Goal: Task Accomplishment & Management: Manage account settings

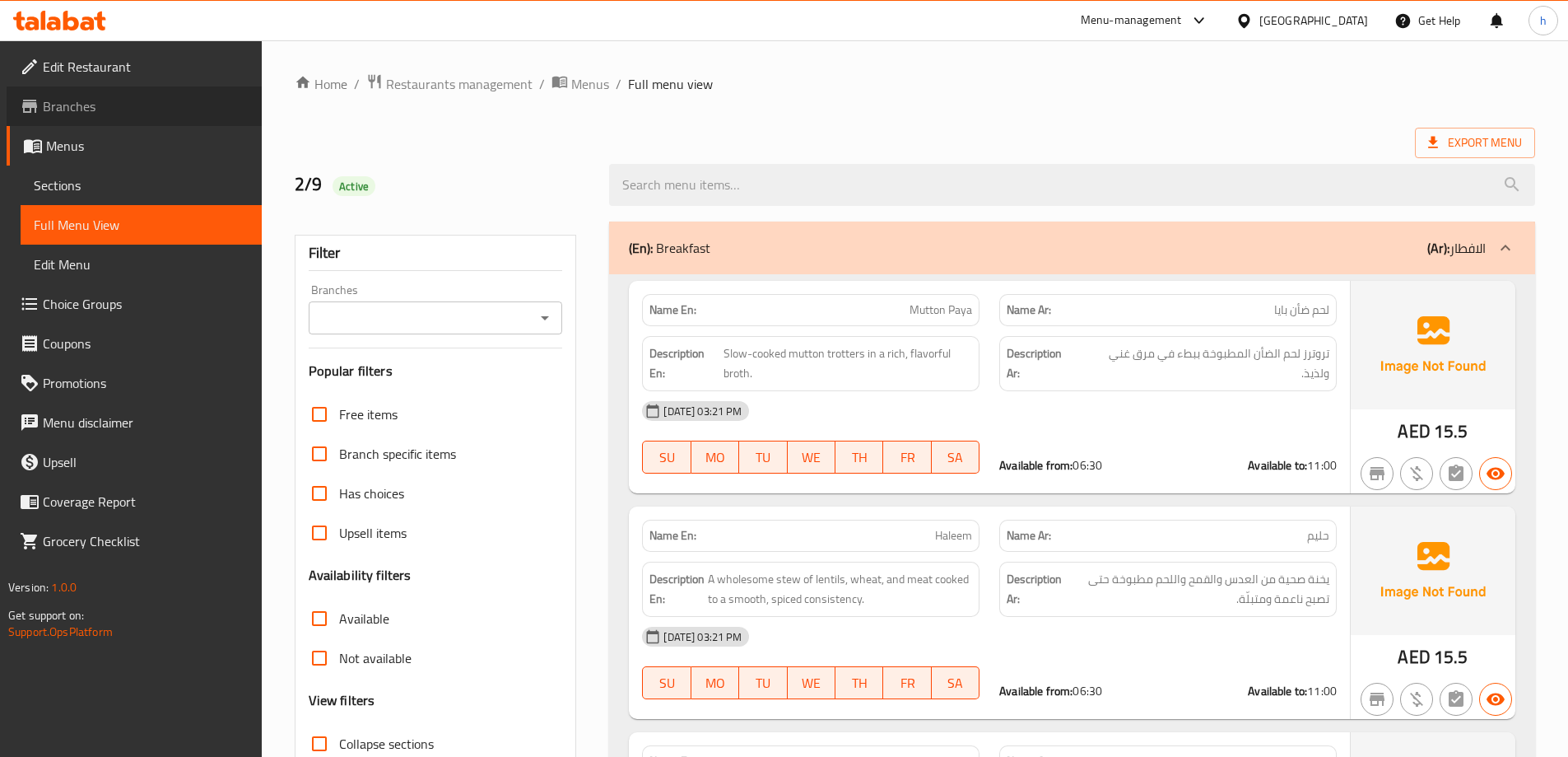
click at [81, 106] on span "Branches" at bounding box center [146, 106] width 206 height 20
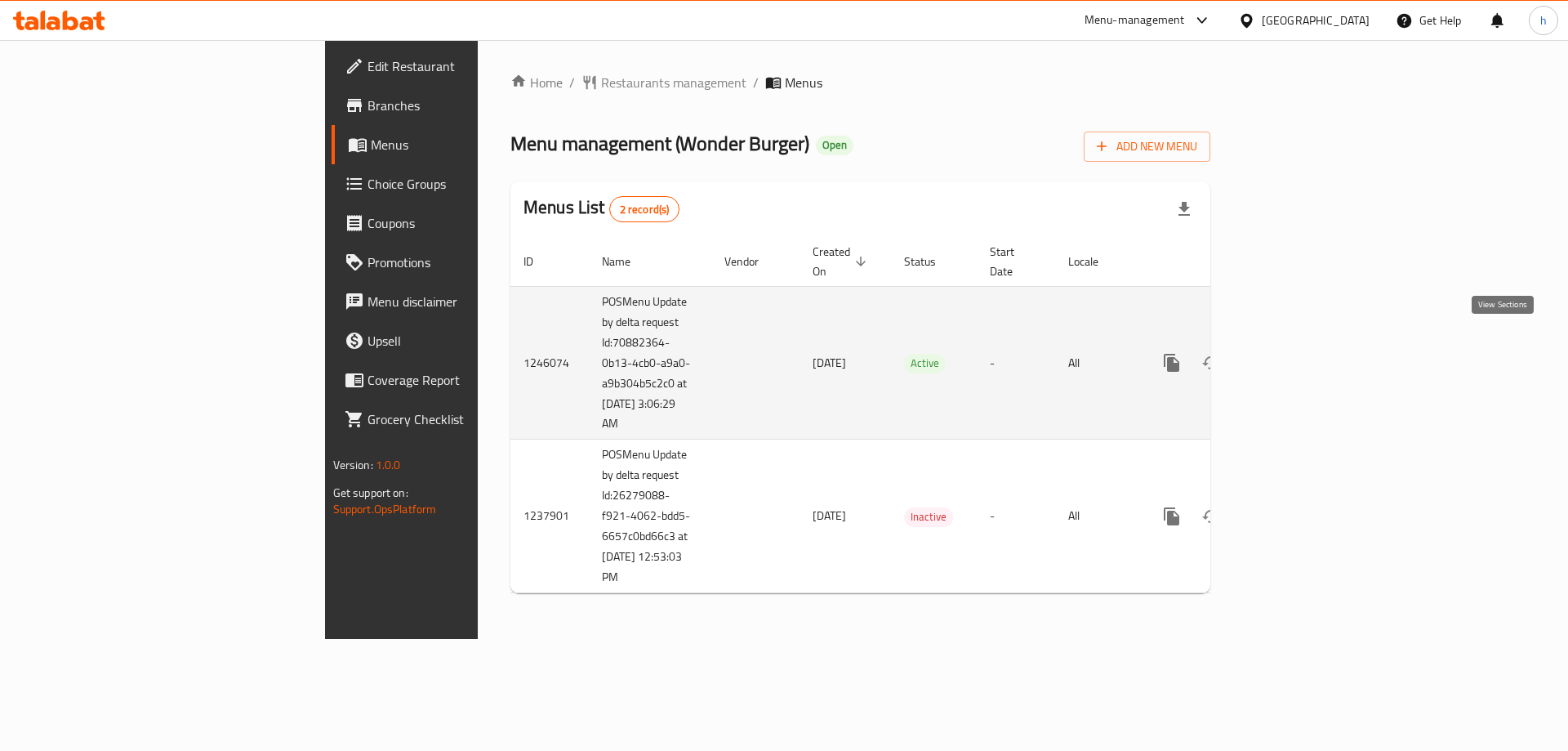
click at [1300, 353] on icon "enhanced table" at bounding box center [1290, 362] width 20 height 20
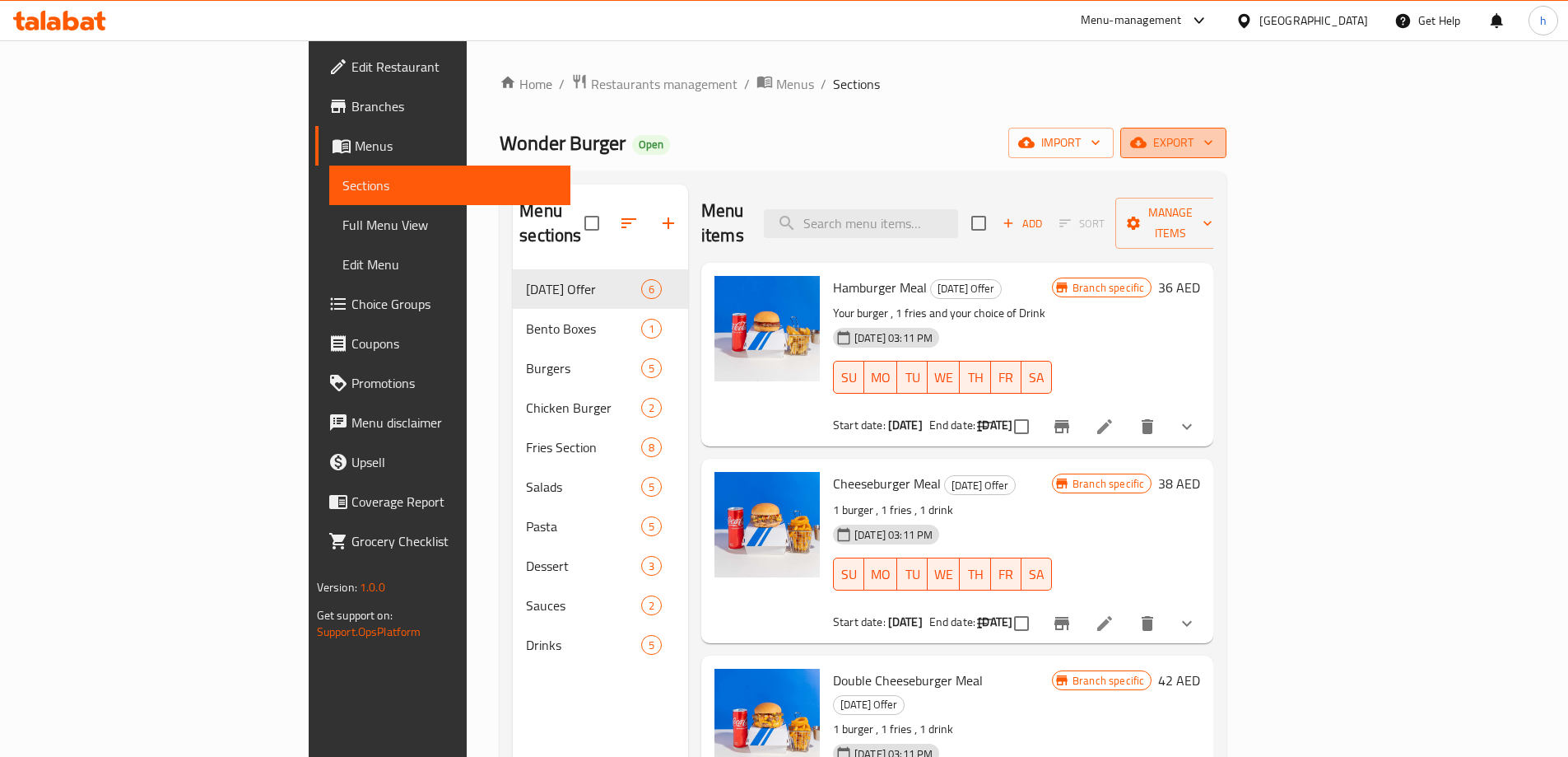
click at [1214, 134] on span "export" at bounding box center [1173, 143] width 80 height 21
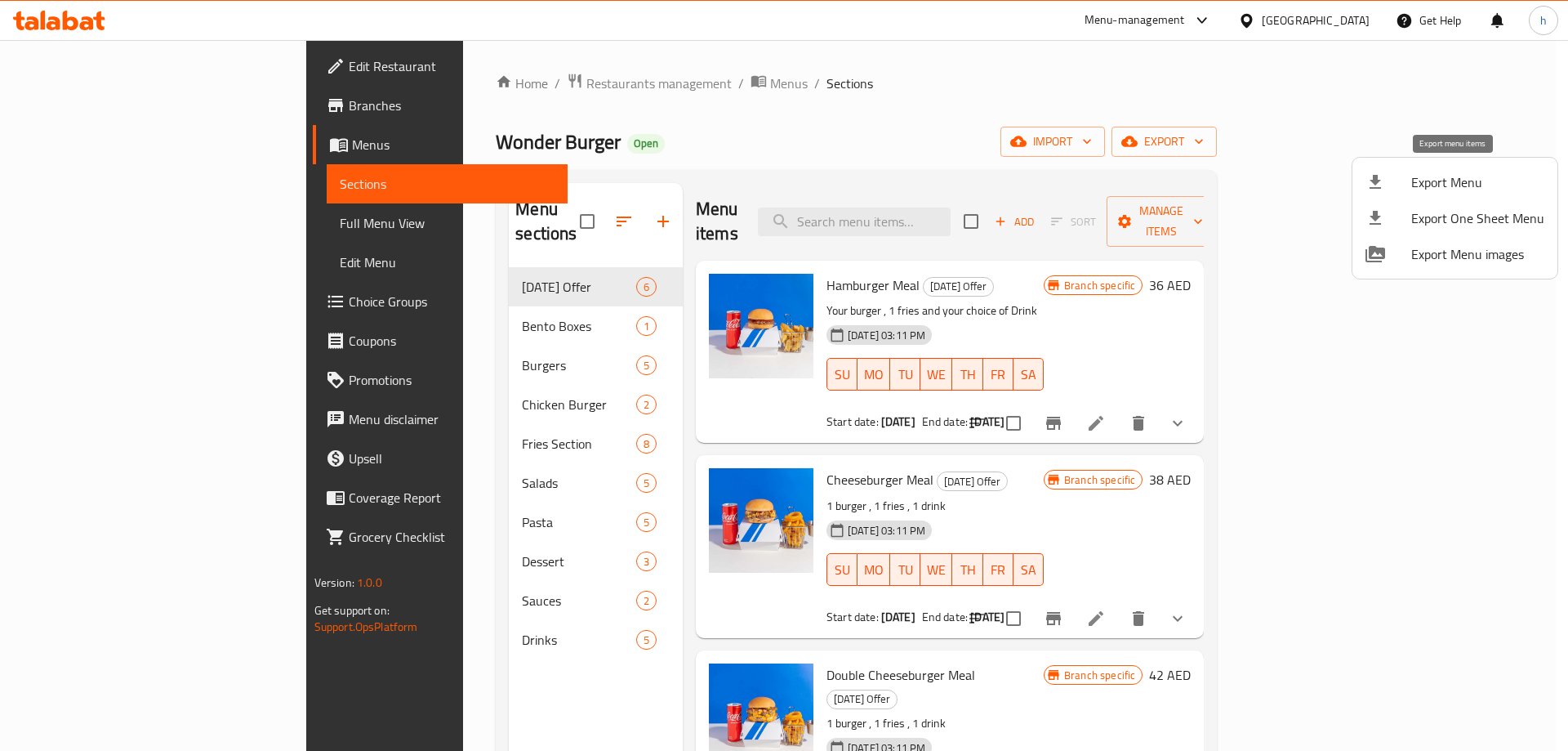
click at [1474, 166] on li "Export Menu" at bounding box center [1455, 182] width 205 height 36
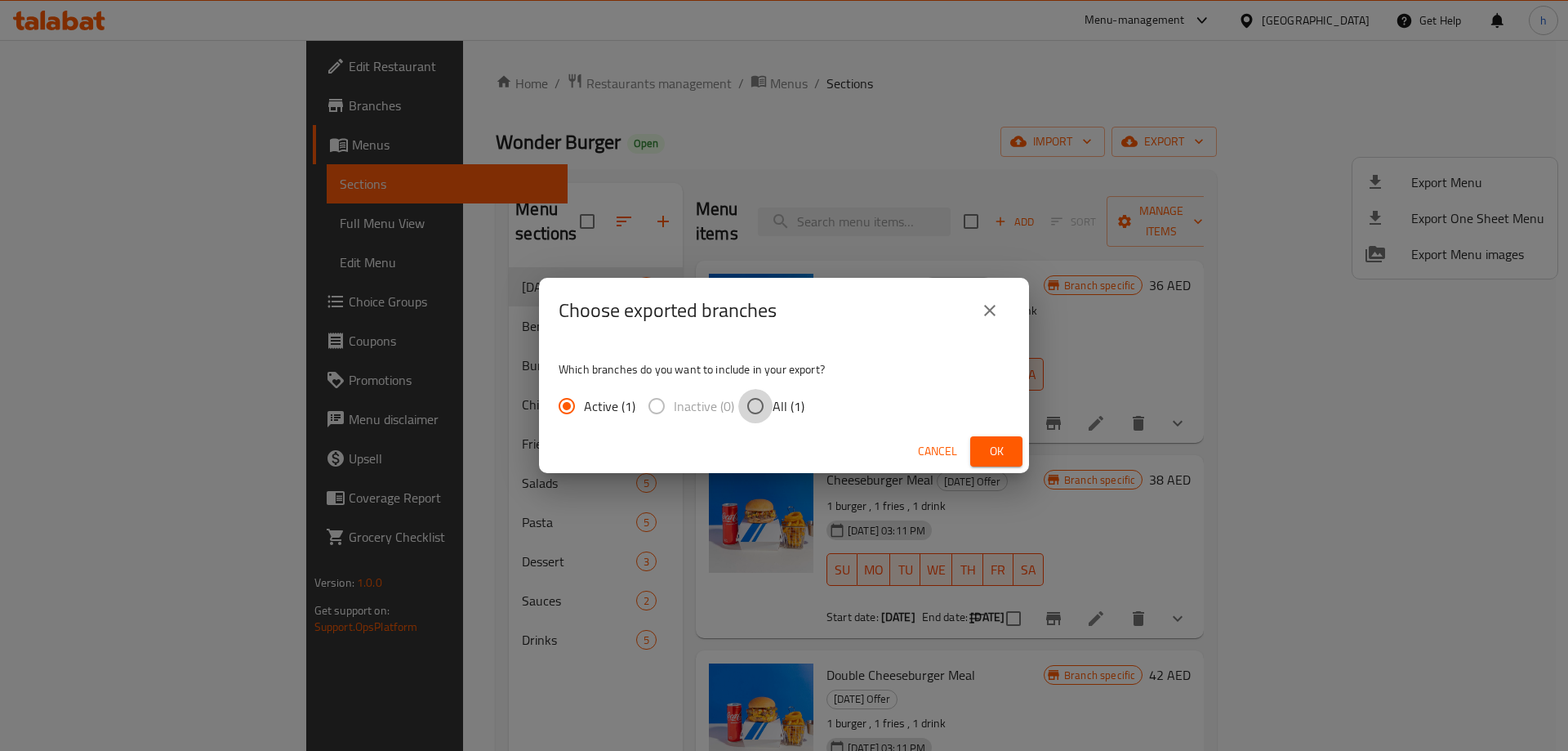
click at [753, 416] on input "All (1)" at bounding box center [756, 406] width 34 height 34
radio input "true"
click at [997, 451] on span "Ok" at bounding box center [996, 451] width 26 height 20
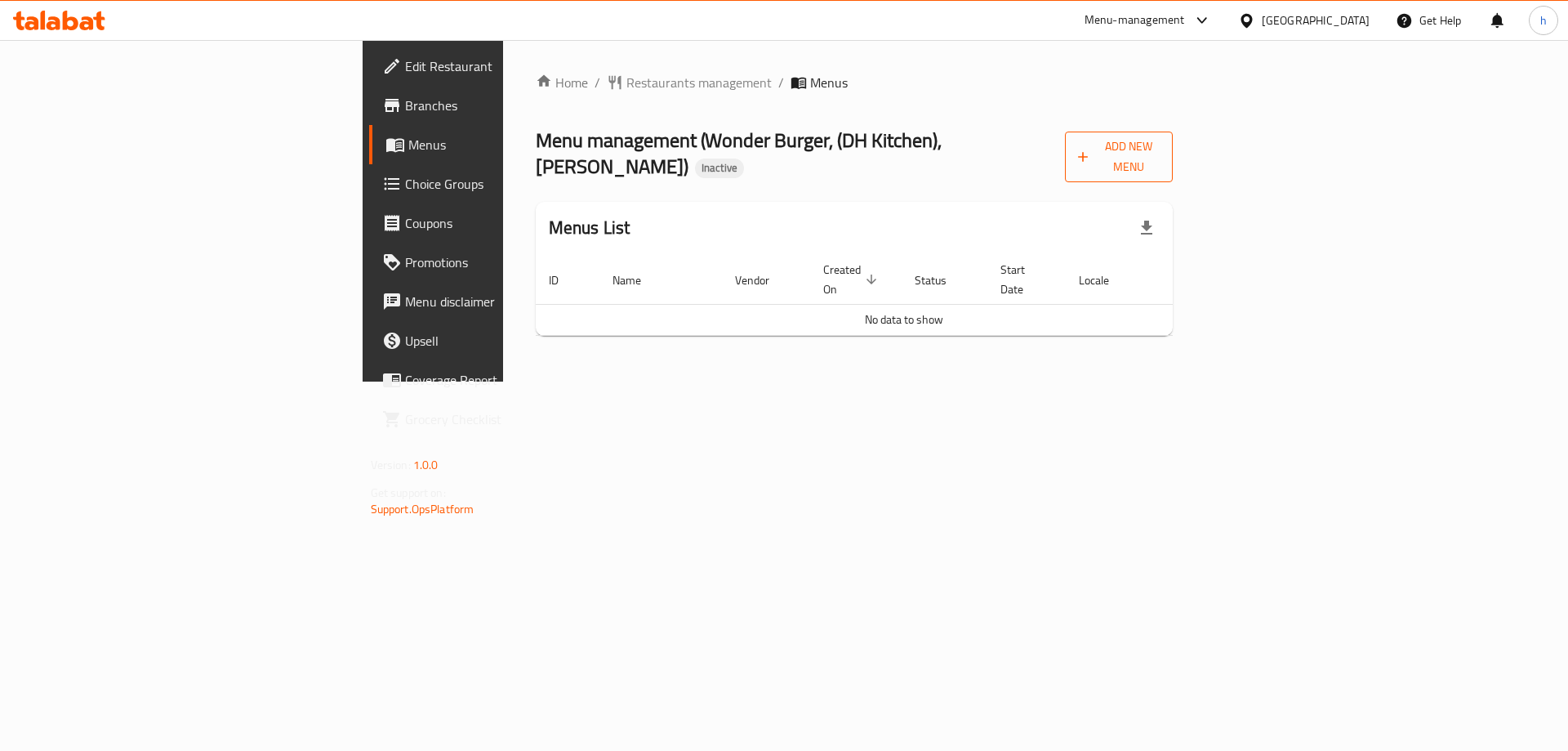
click at [1161, 142] on span "Add New Menu" at bounding box center [1119, 157] width 83 height 41
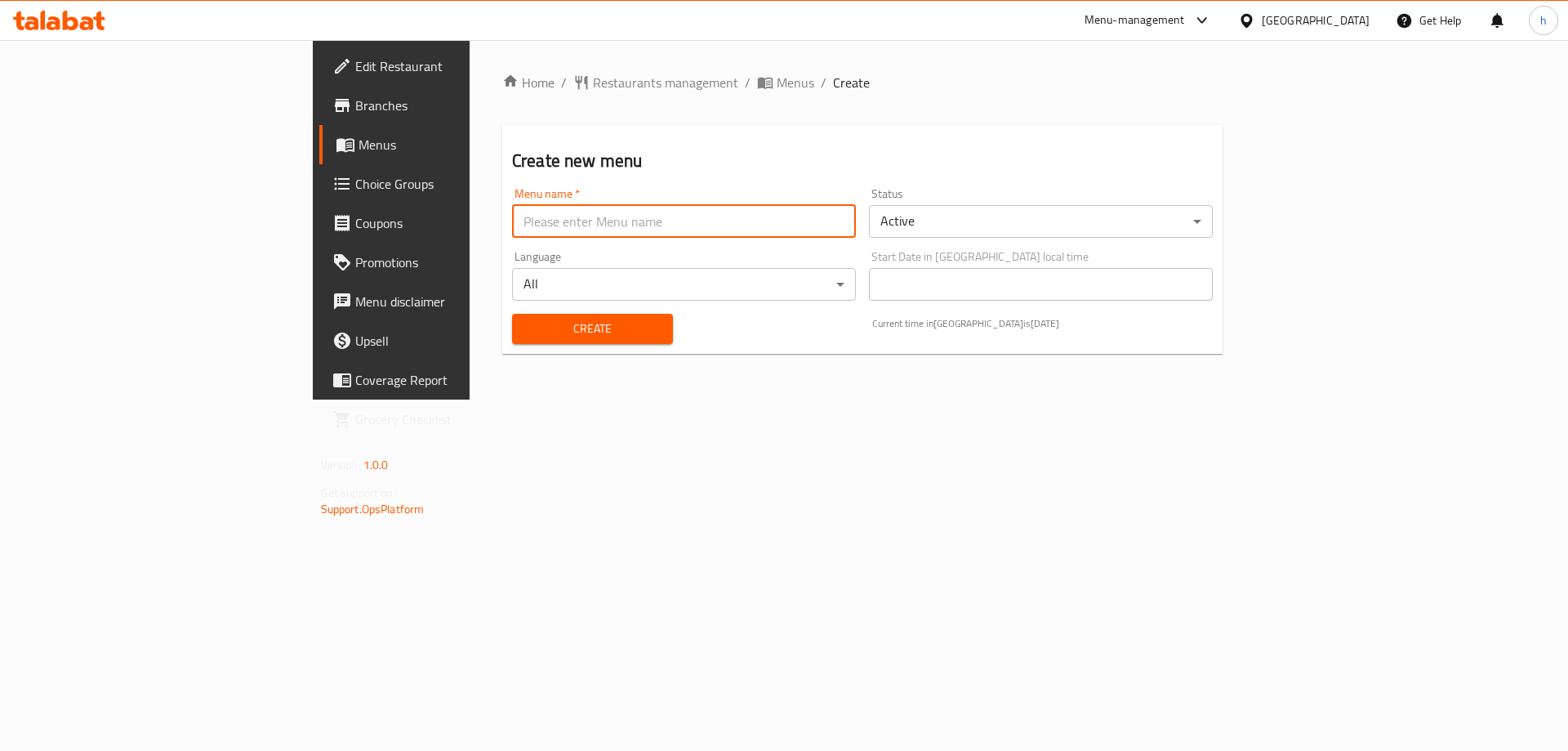
click at [756, 222] on input "text" at bounding box center [684, 222] width 344 height 33
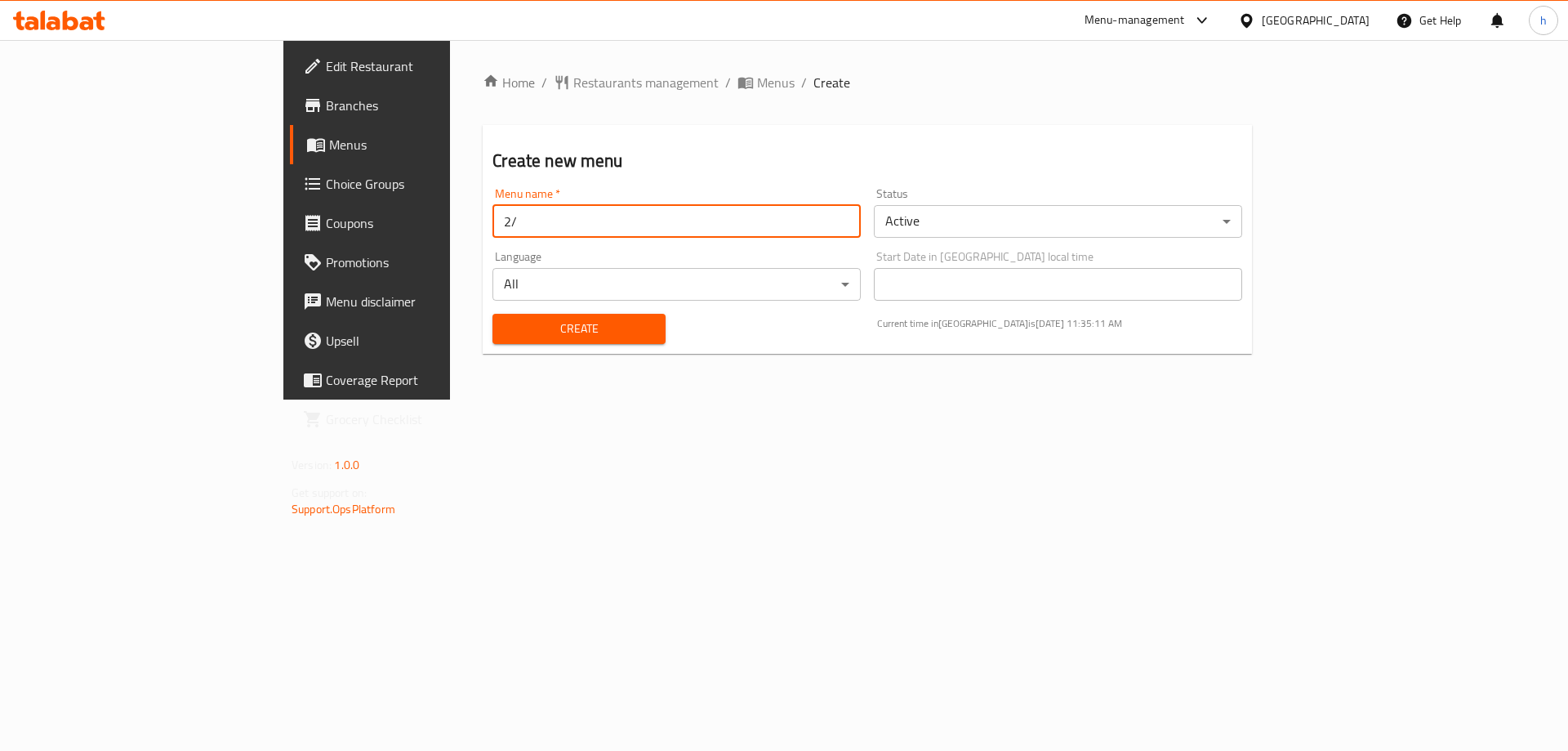
type input "2"
type input "3/9"
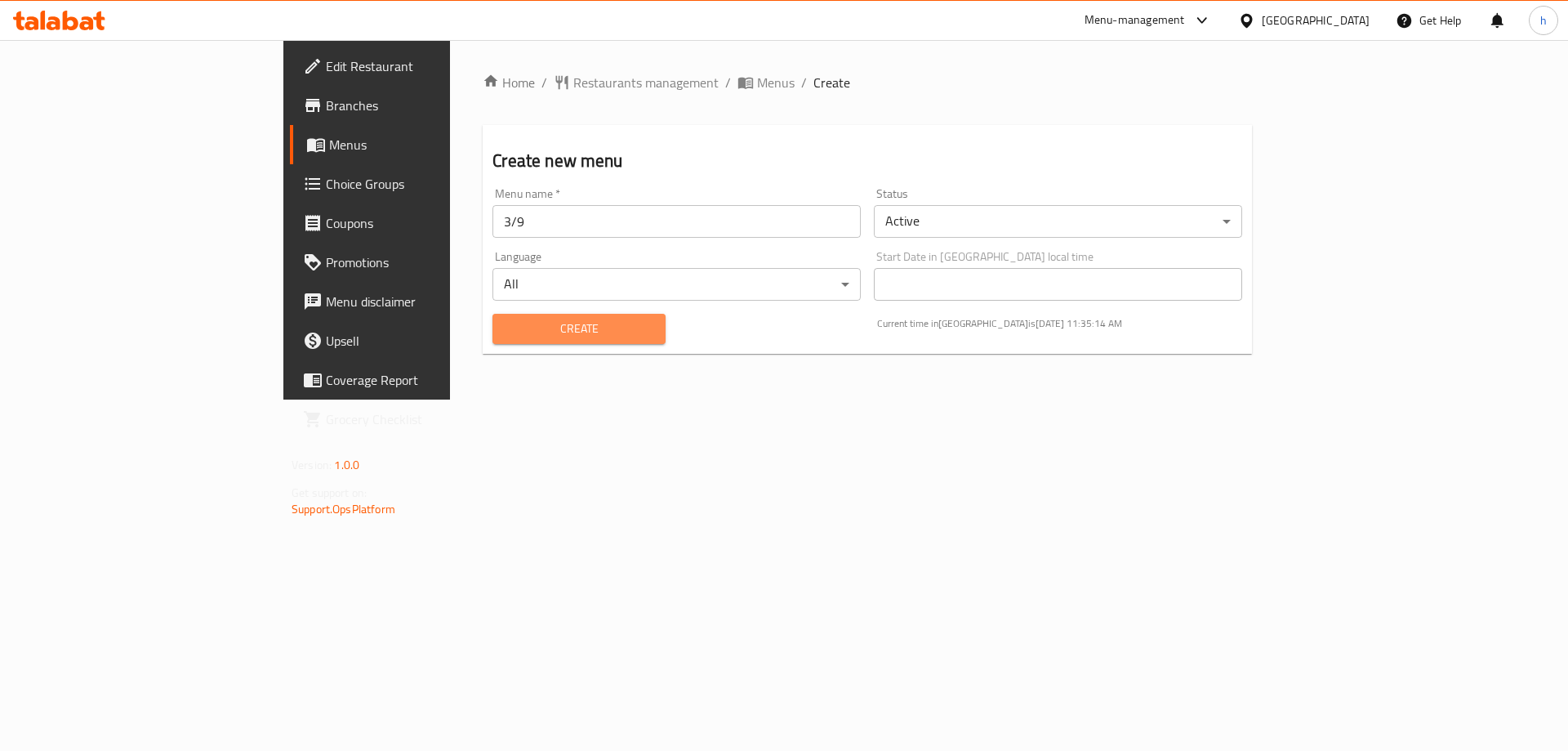
click at [501, 315] on button "Create" at bounding box center [578, 328] width 173 height 30
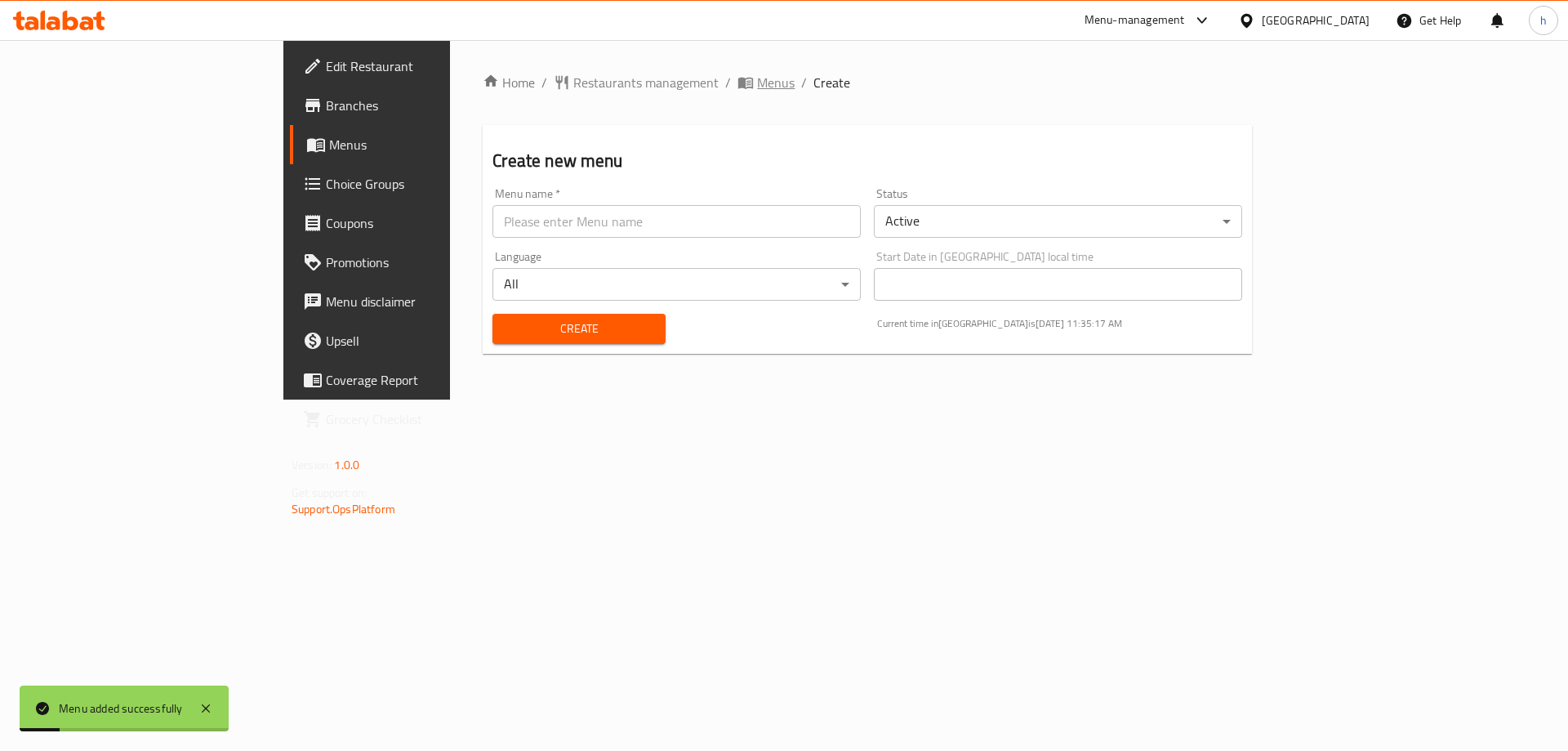
click at [757, 83] on span "Menus" at bounding box center [776, 83] width 38 height 20
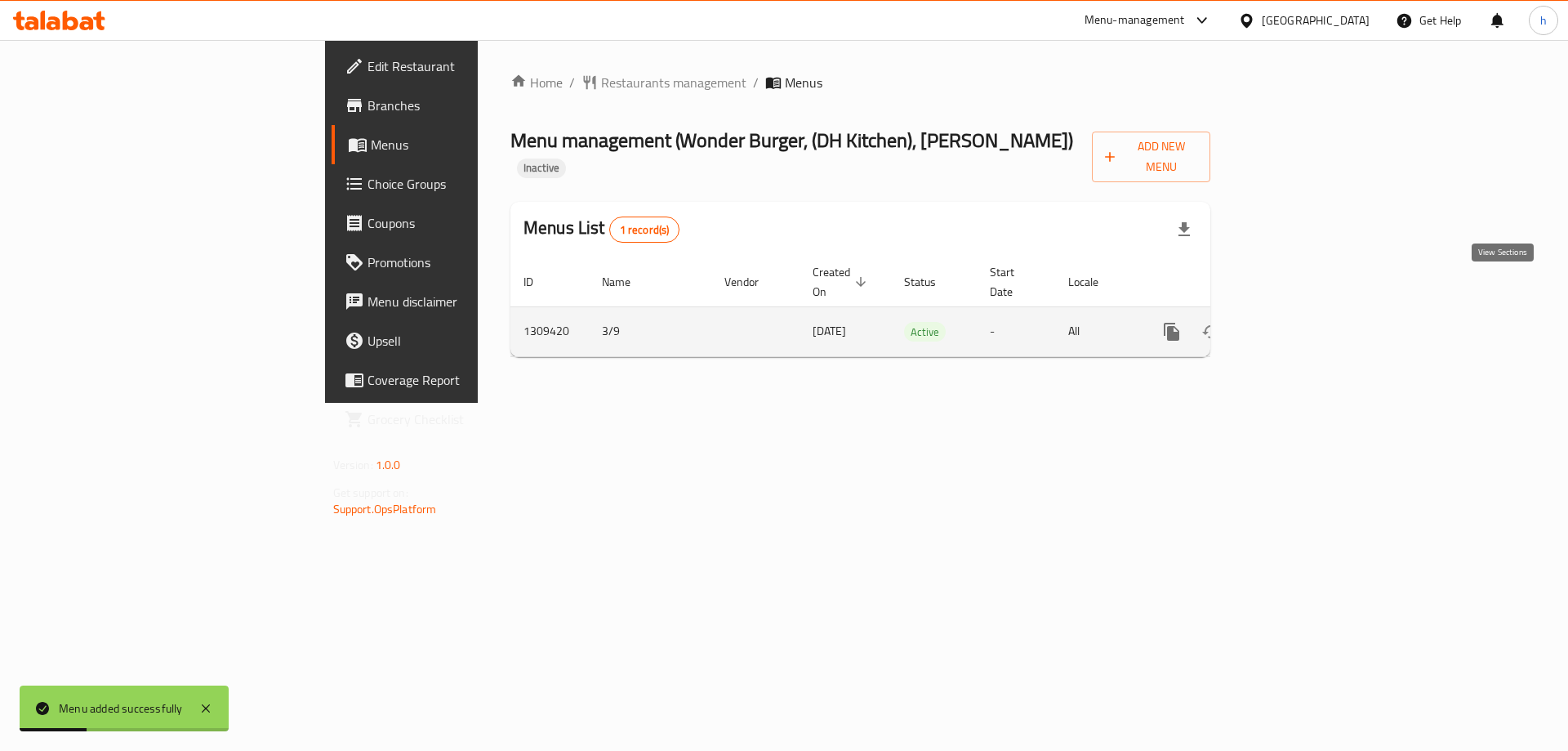
click at [1297, 324] on icon "enhanced table" at bounding box center [1290, 331] width 15 height 15
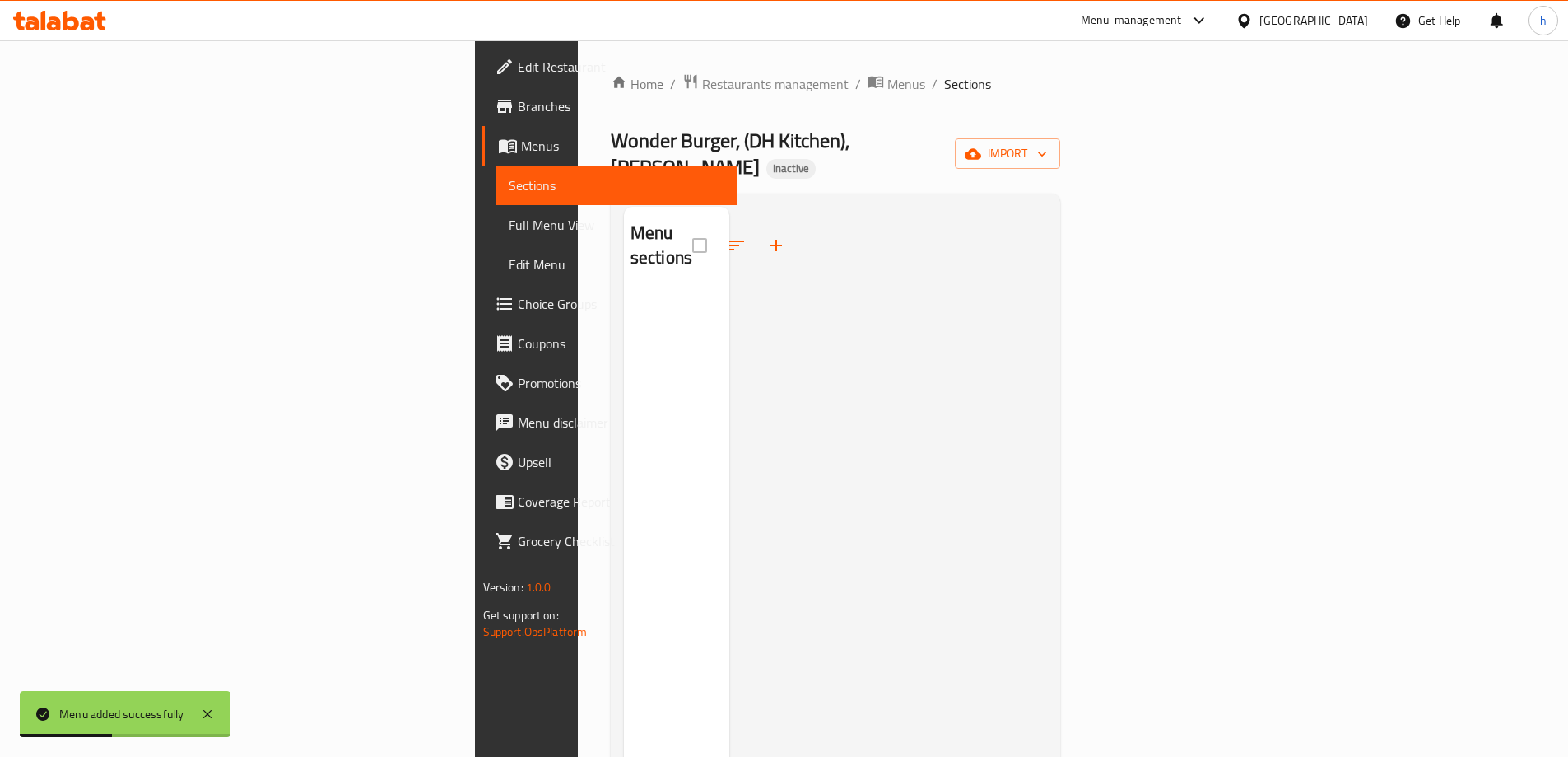
click at [1094, 130] on div "Home / Restaurants management / Menus / Sections Wonder Burger, (DH Kitchen), A…" at bounding box center [836, 524] width 516 height 969
click at [1047, 143] on span "import" at bounding box center [1007, 153] width 79 height 21
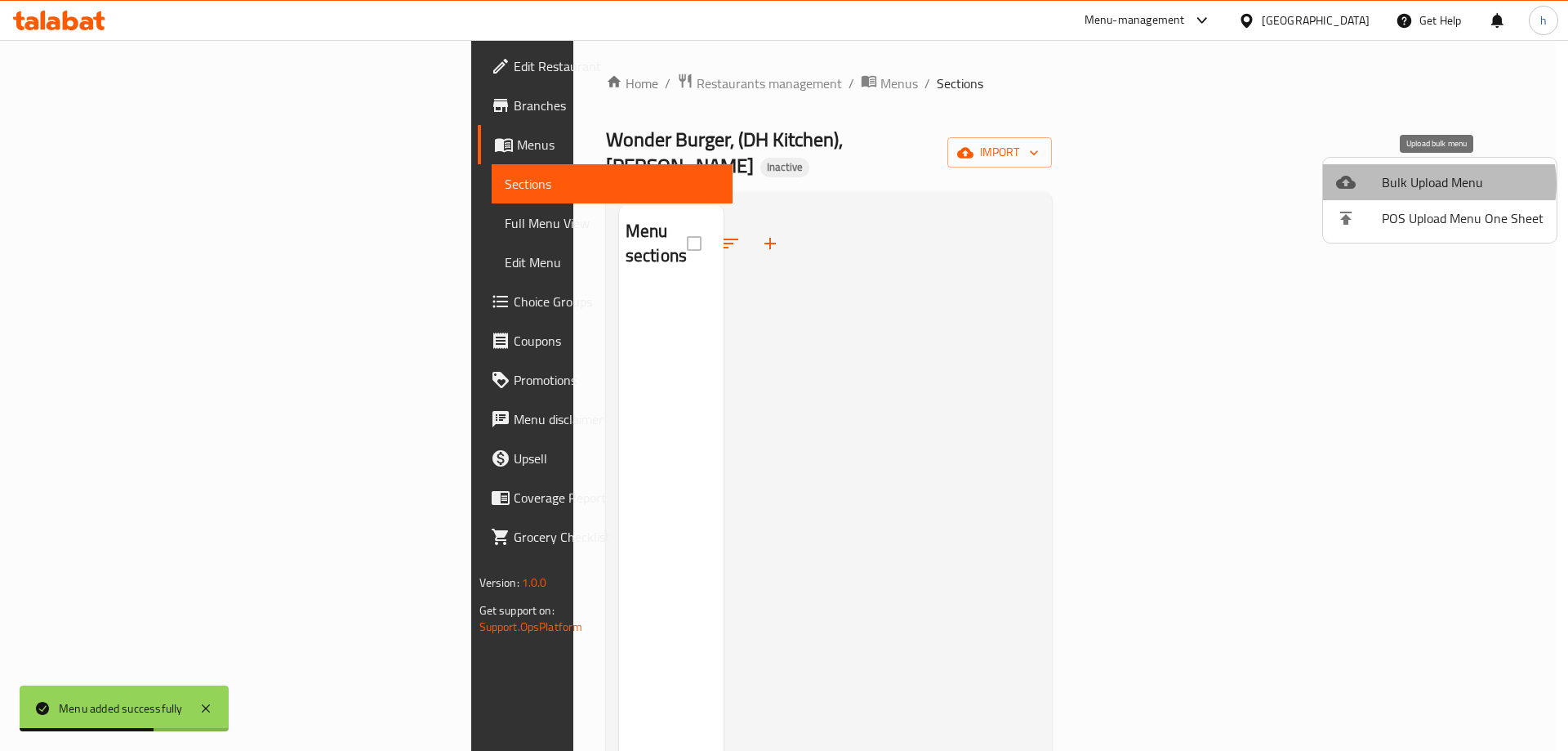
click at [1438, 184] on span "Bulk Upload Menu" at bounding box center [1462, 182] width 162 height 20
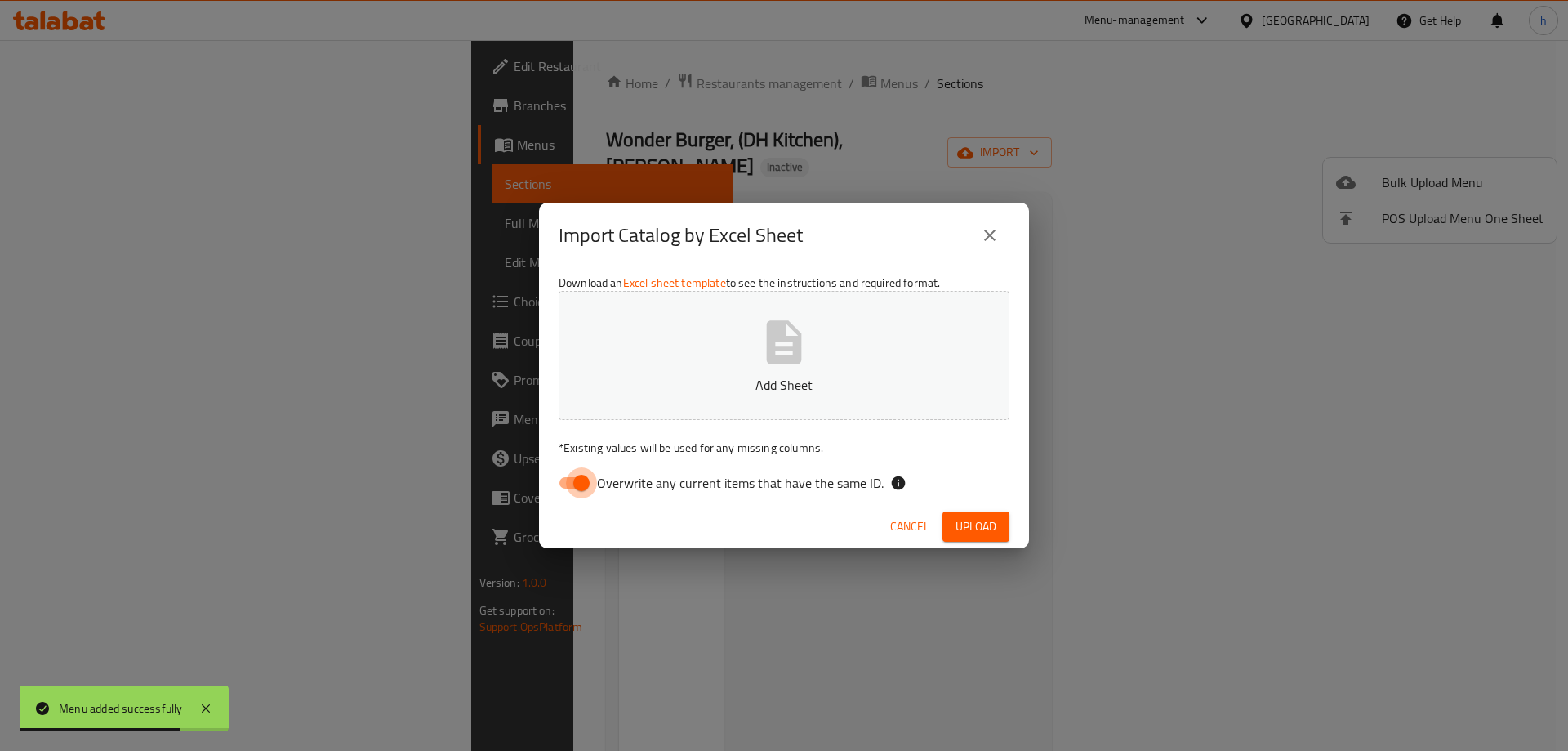
click at [582, 476] on input "Overwrite any current items that have the same ID." at bounding box center [582, 483] width 93 height 31
checkbox input "false"
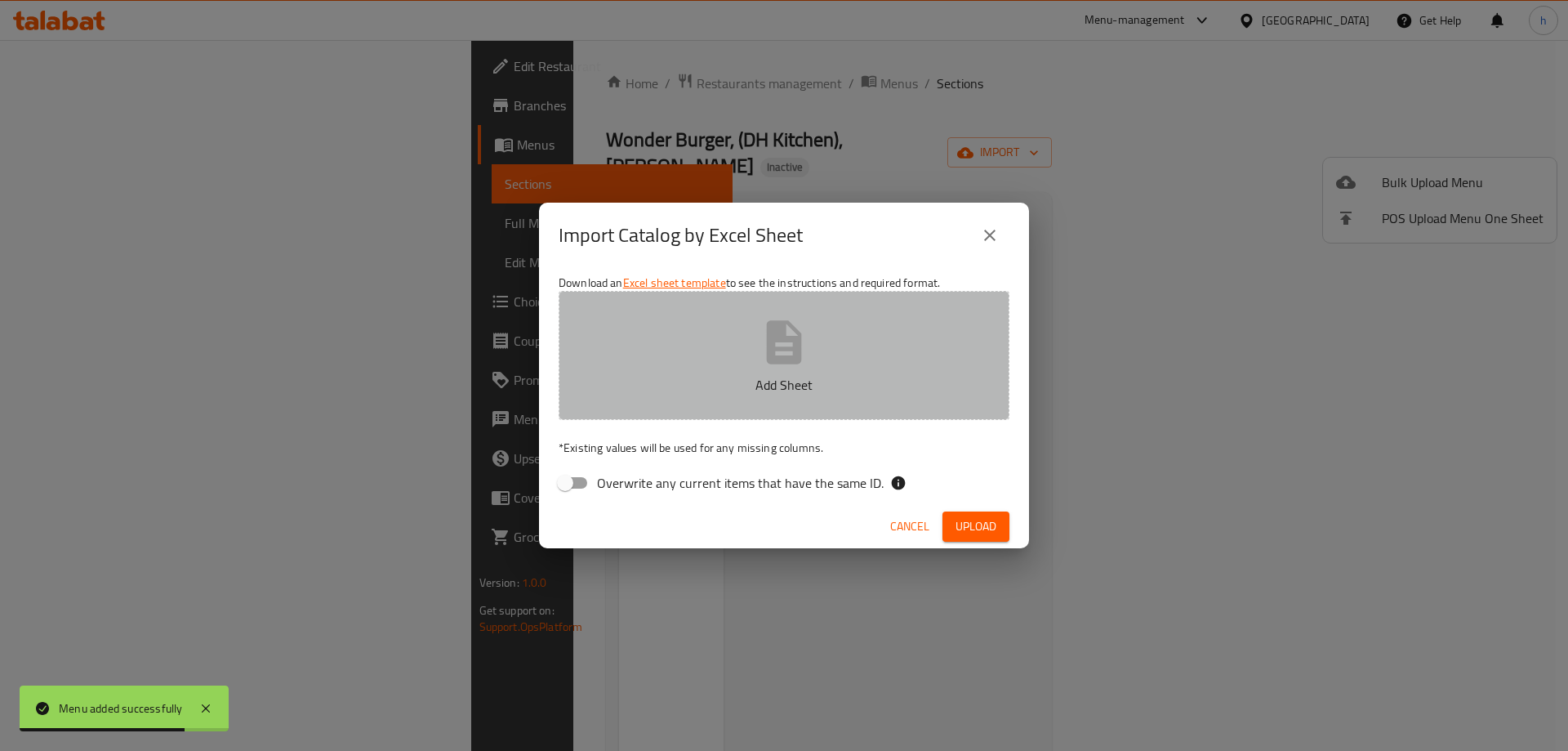
click at [730, 396] on button "Add Sheet" at bounding box center [784, 355] width 451 height 129
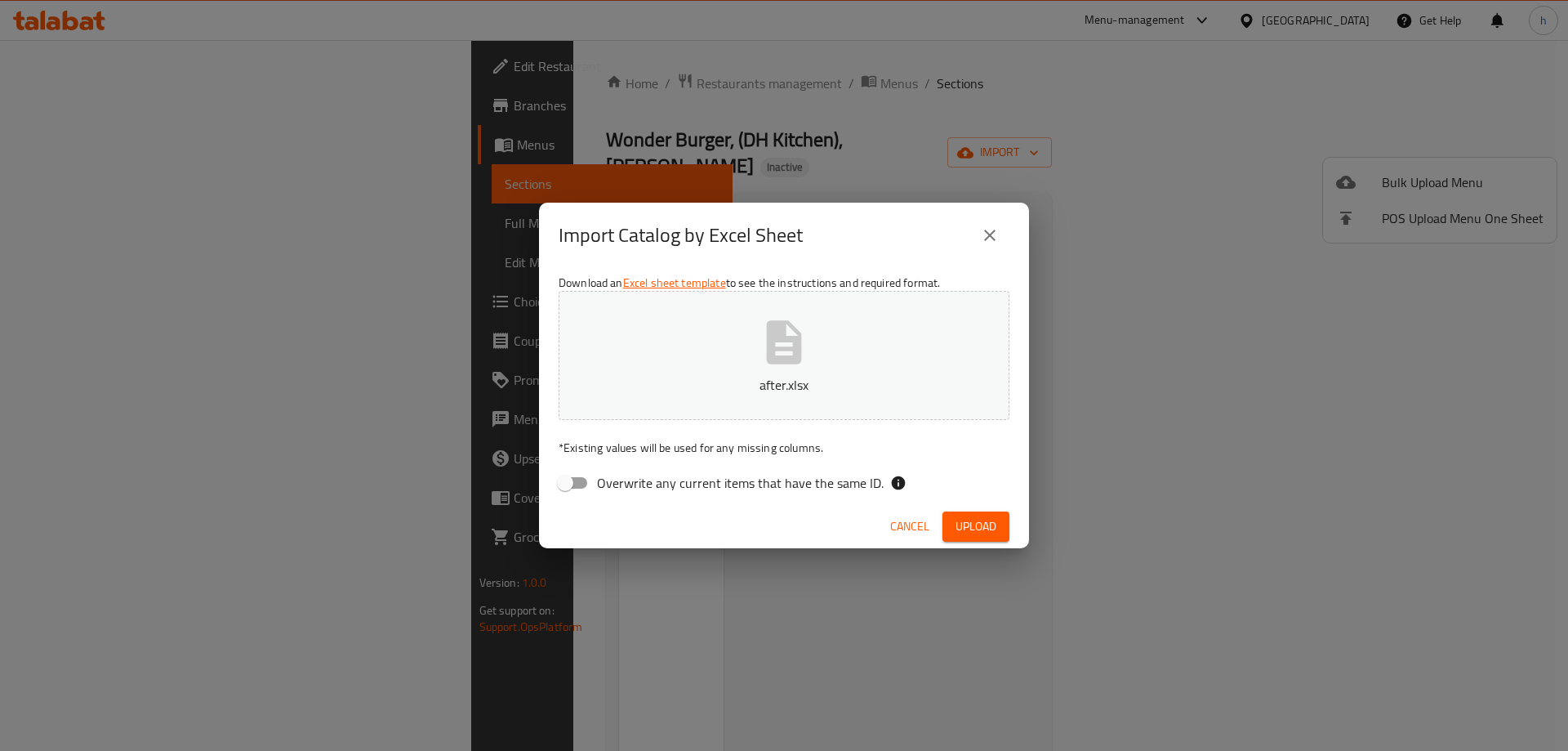
click at [977, 516] on span "Upload" at bounding box center [976, 526] width 41 height 20
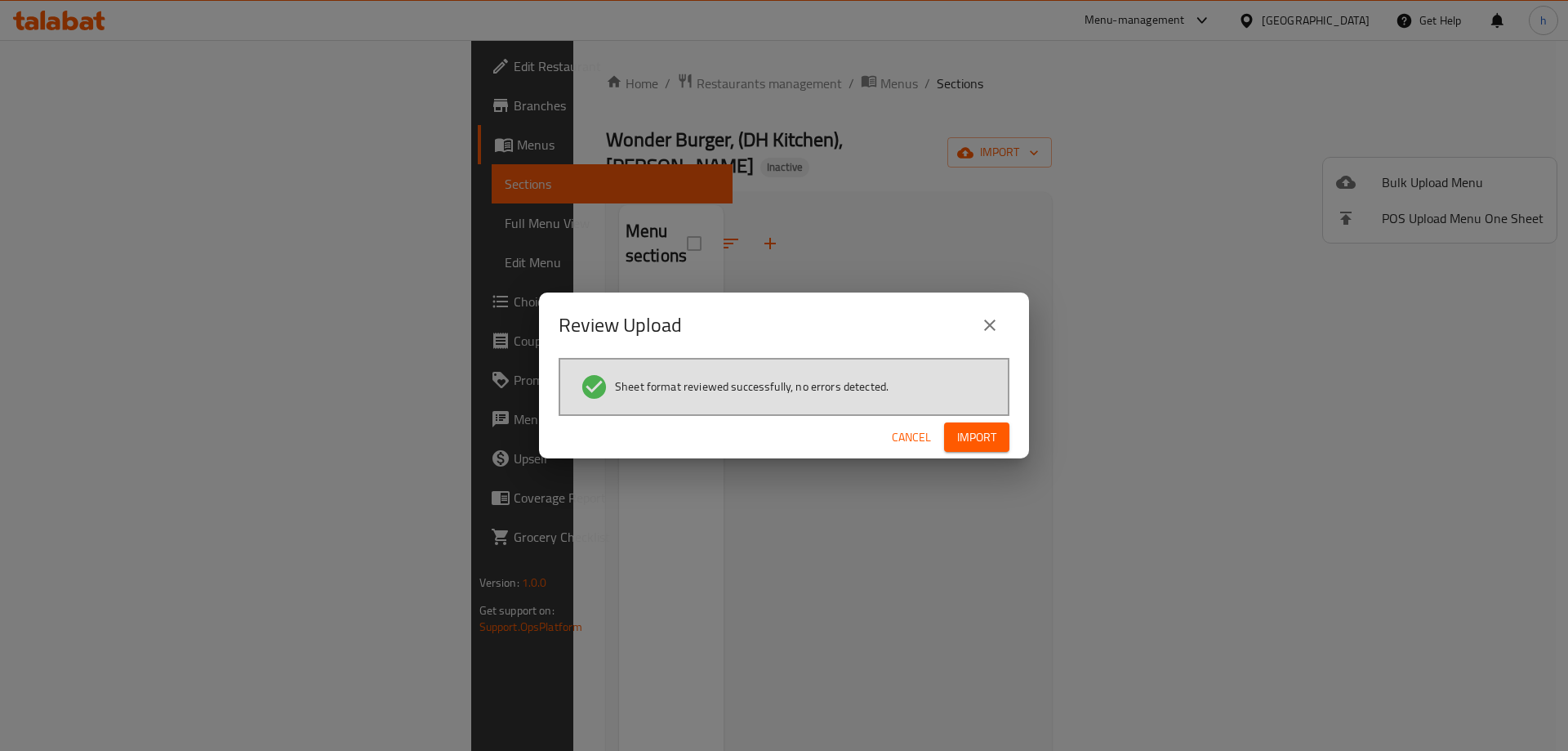
click at [962, 420] on div "Cancel Import" at bounding box center [784, 437] width 490 height 43
click at [966, 420] on div "Cancel Import" at bounding box center [784, 437] width 490 height 43
click at [969, 423] on button "Import" at bounding box center [977, 437] width 65 height 30
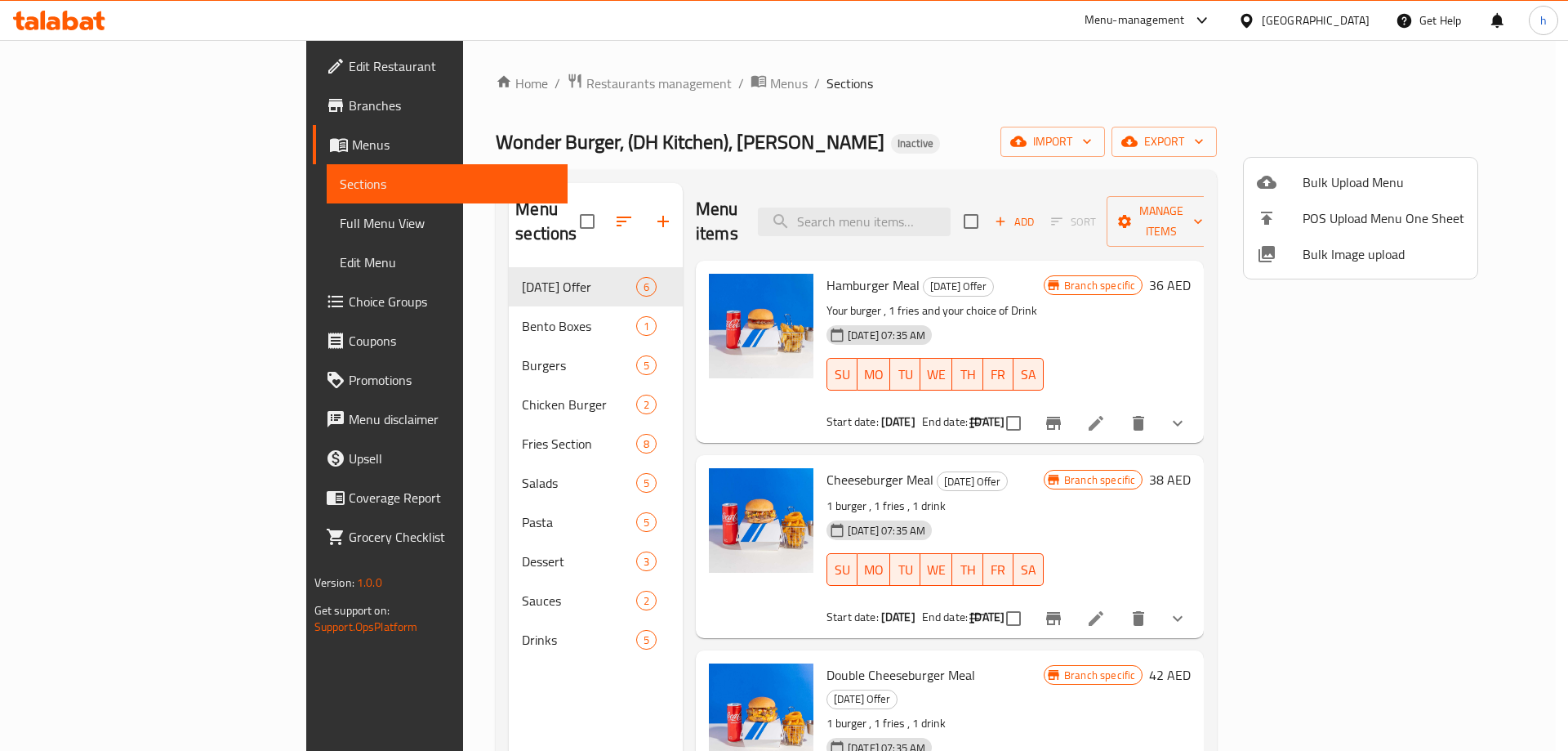
click at [158, 227] on div at bounding box center [784, 376] width 1568 height 751
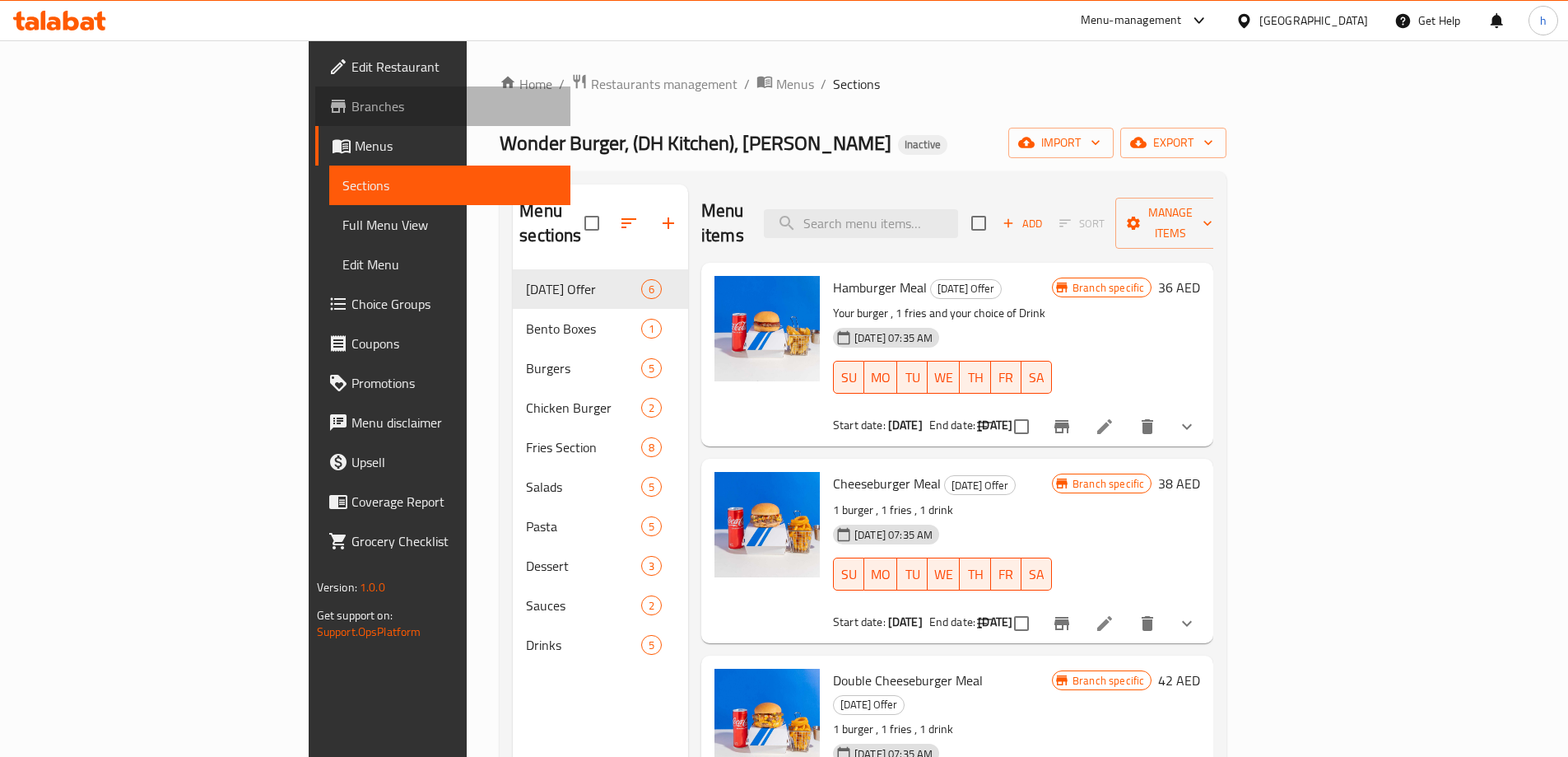
click at [315, 116] on link "Branches" at bounding box center [443, 106] width 256 height 40
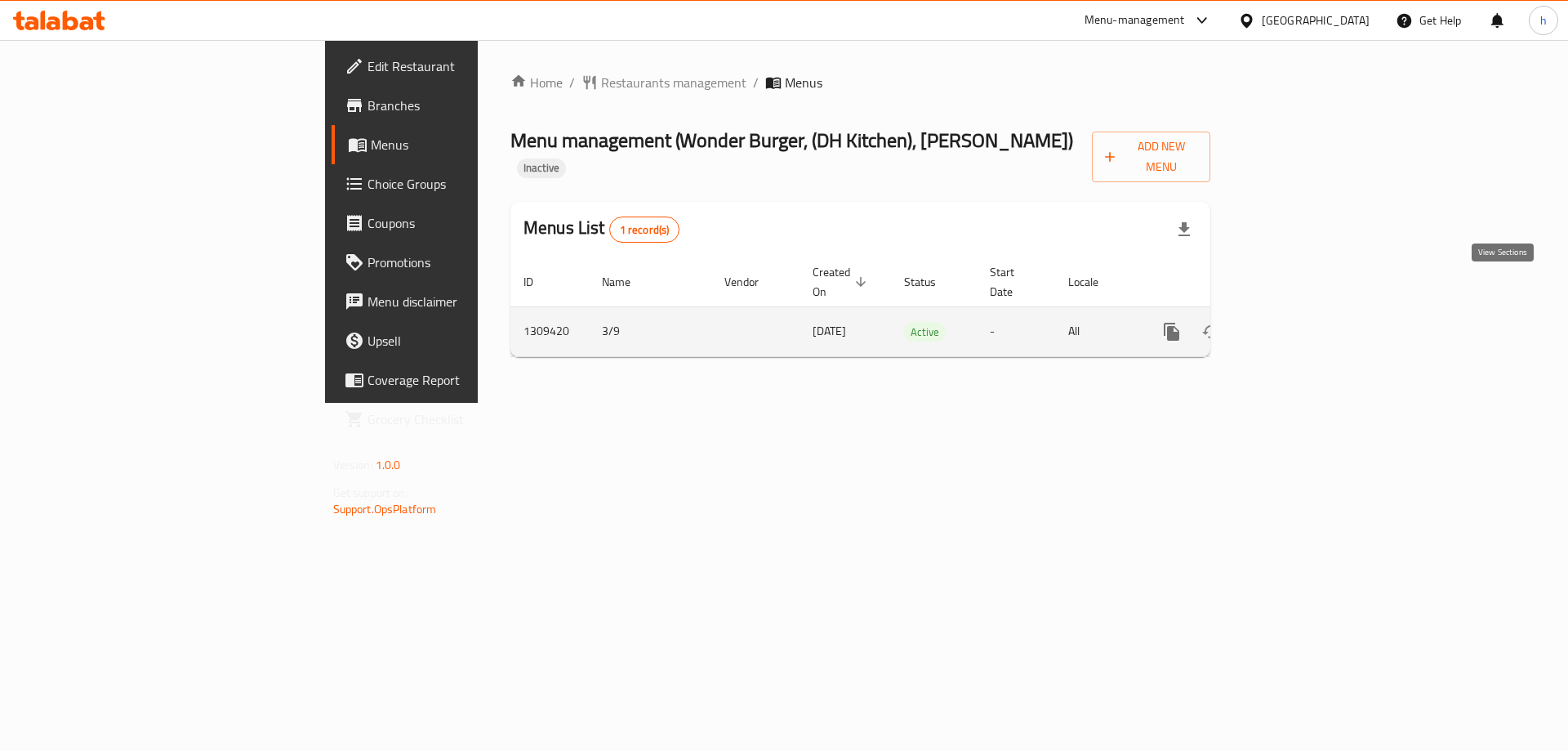
click at [1297, 324] on icon "enhanced table" at bounding box center [1290, 331] width 15 height 15
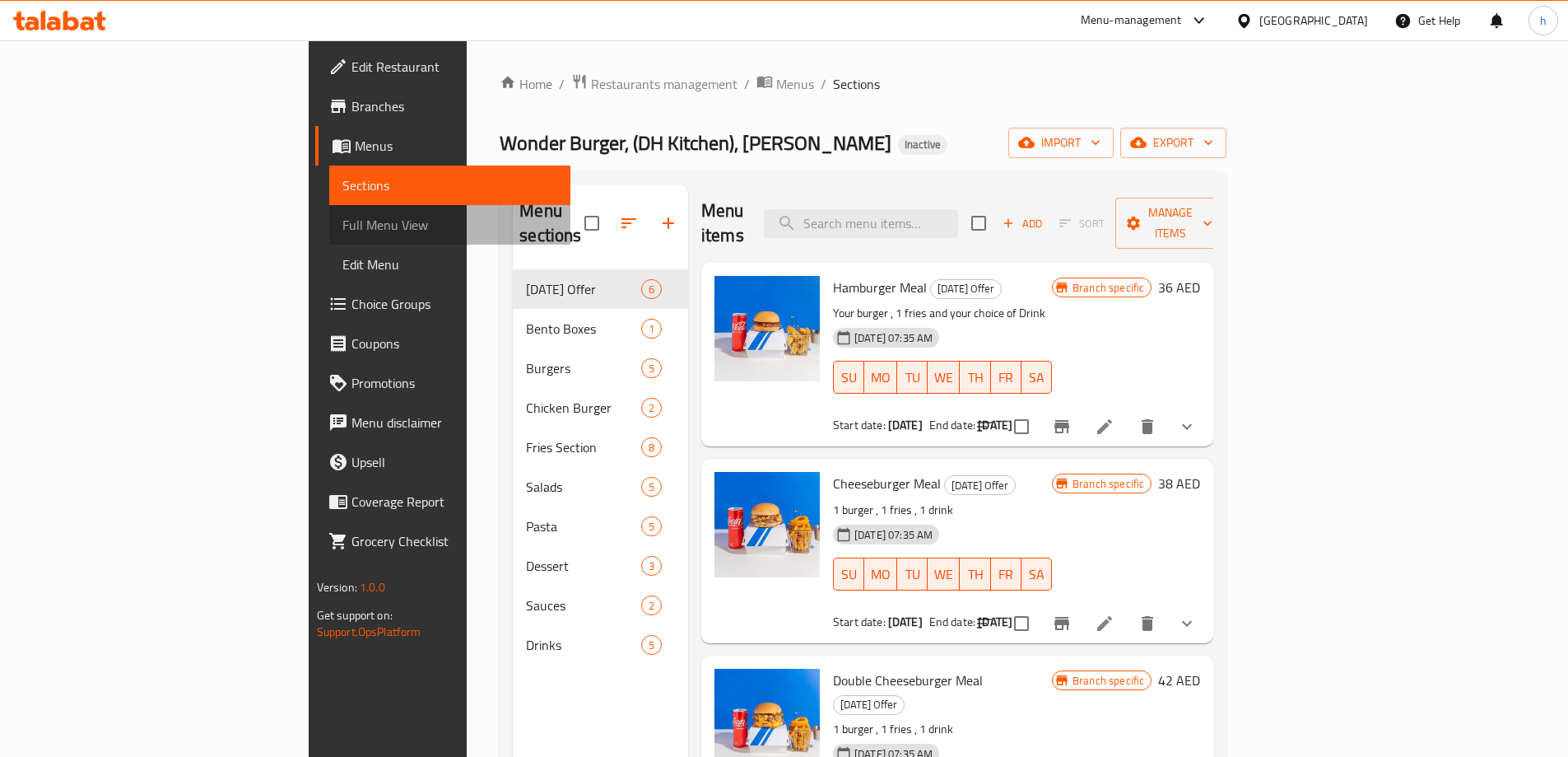
click at [342, 224] on span "Full Menu View" at bounding box center [449, 225] width 215 height 20
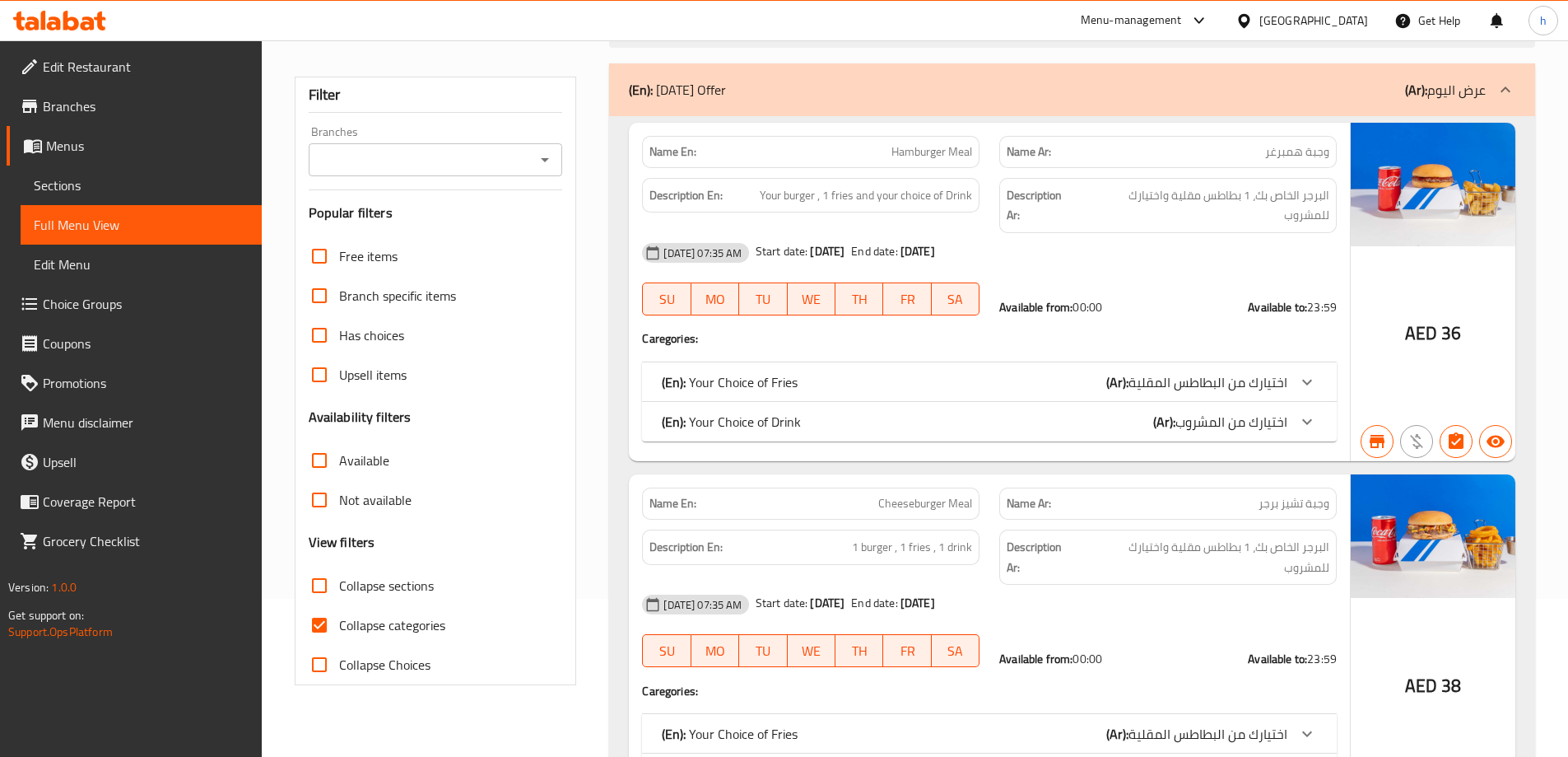
scroll to position [165, 0]
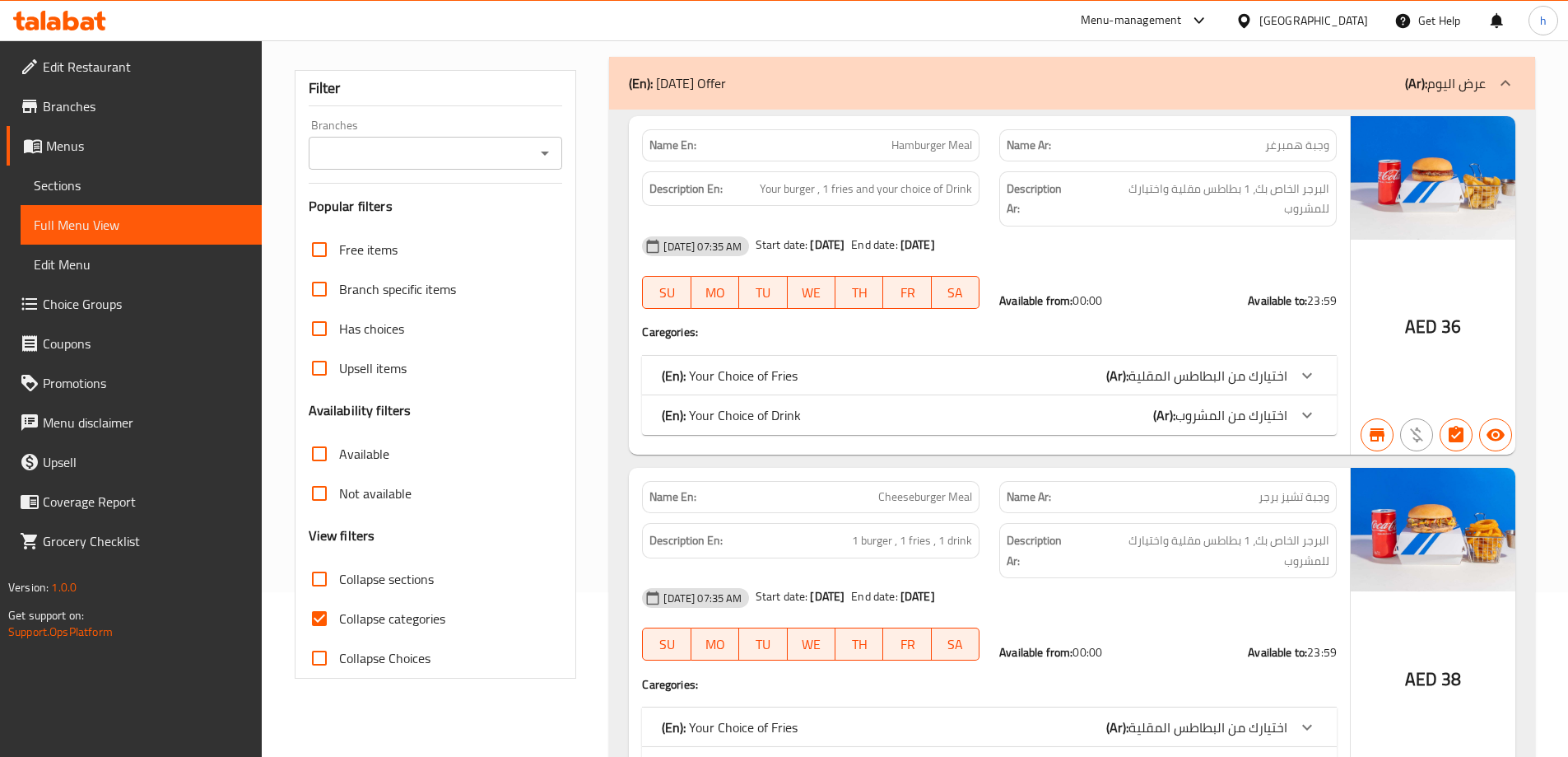
click at [317, 625] on input "Collapse categories" at bounding box center [319, 618] width 40 height 40
checkbox input "false"
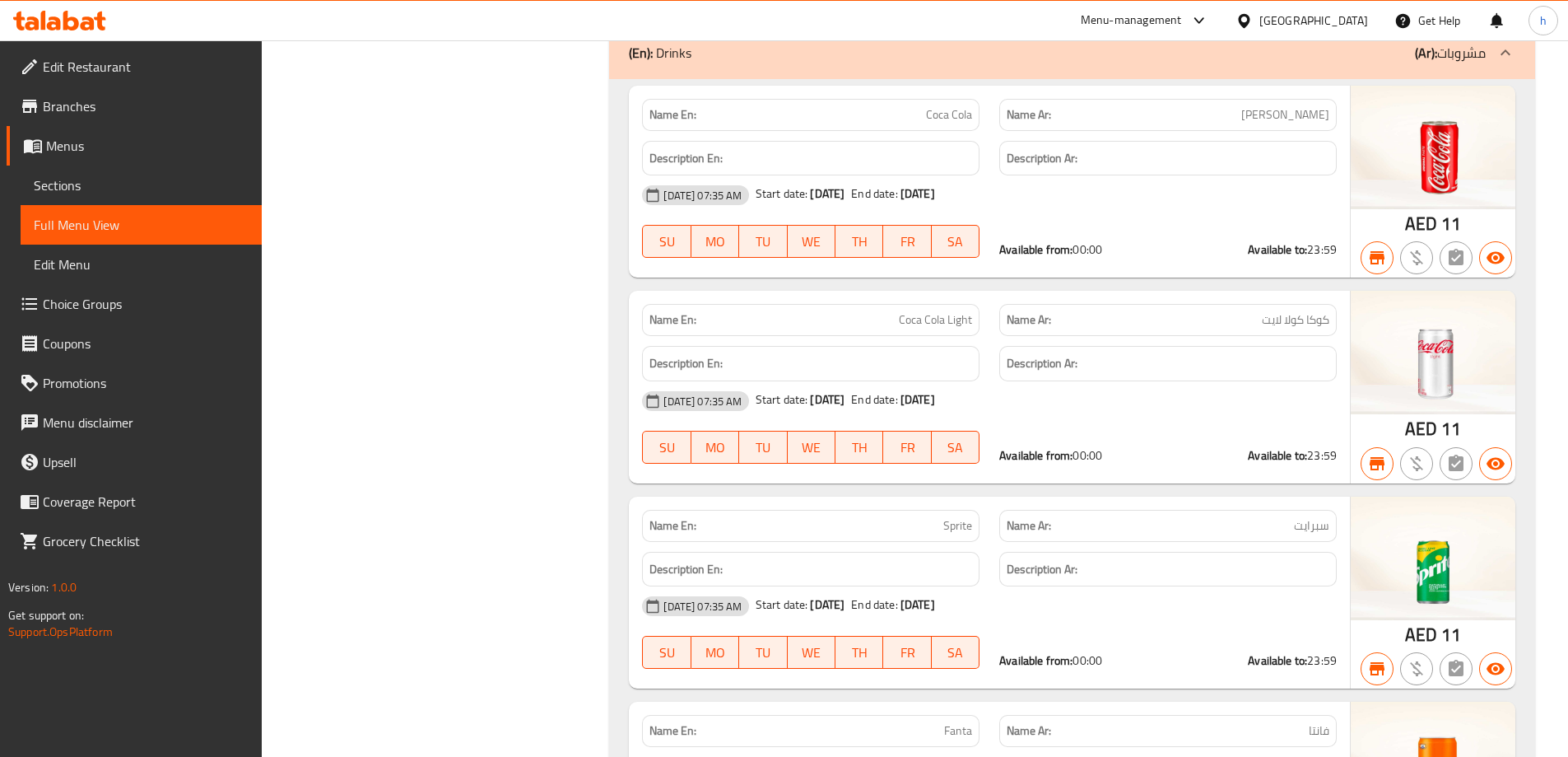
scroll to position [15319, 0]
